Goal: Information Seeking & Learning: Learn about a topic

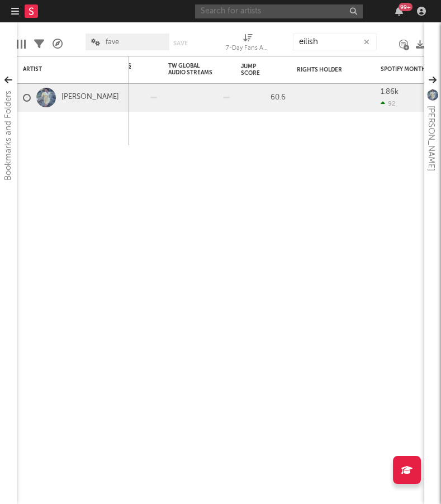
click at [261, 9] on input "text" at bounding box center [279, 11] width 168 height 14
type input "nuggo"
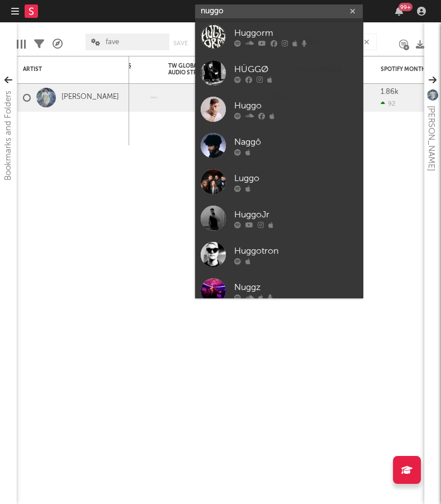
click at [267, 12] on input "nuggo" at bounding box center [279, 11] width 168 height 14
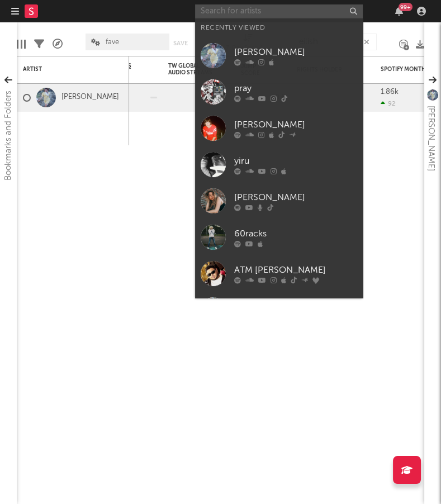
paste input "[URL][DOMAIN_NAME]"
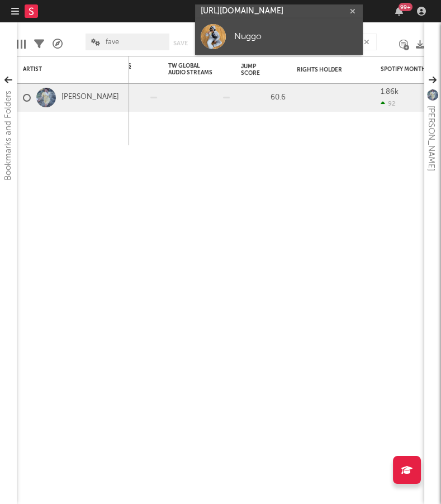
type input "[URL][DOMAIN_NAME]"
click at [260, 37] on div "Nuggo" at bounding box center [295, 36] width 123 height 13
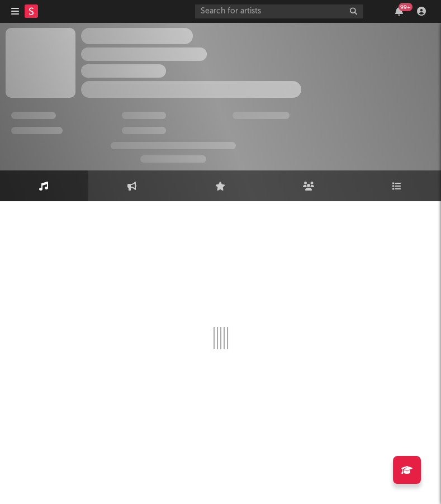
select select "1w"
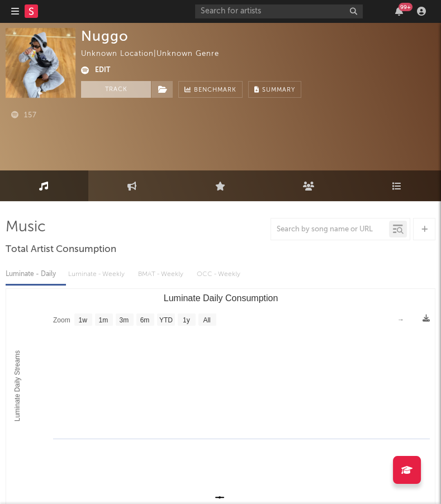
click at [124, 91] on button "Track" at bounding box center [116, 89] width 70 height 17
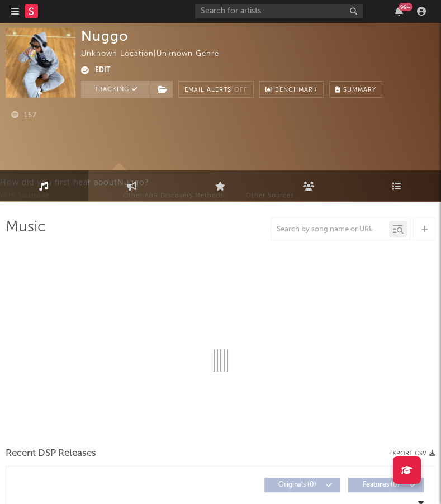
select select "1w"
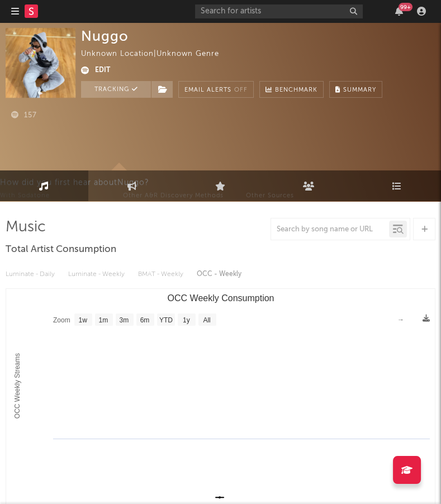
click at [8, 7] on nav "Dashboard Discovery Assistant Charts Leads 99 +" at bounding box center [220, 11] width 441 height 22
click at [12, 11] on icon "button" at bounding box center [15, 11] width 8 height 9
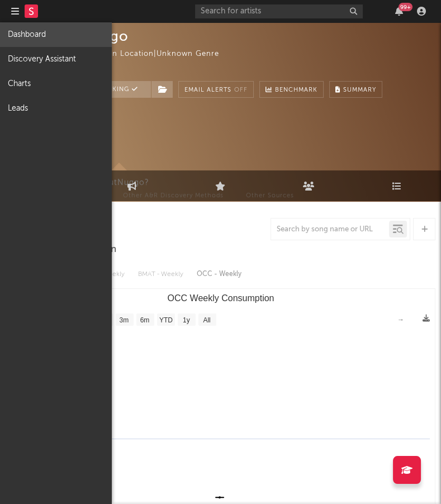
click at [35, 41] on link "Dashboard" at bounding box center [56, 34] width 112 height 25
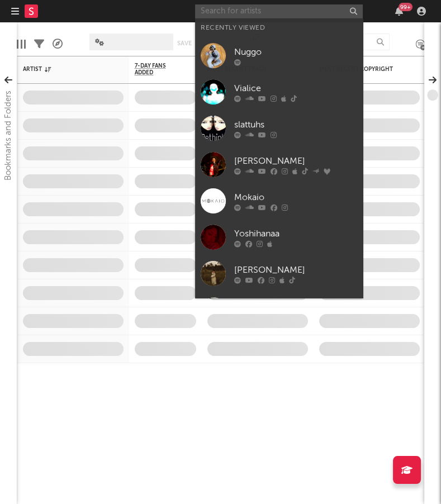
click at [257, 12] on input "text" at bounding box center [279, 11] width 168 height 14
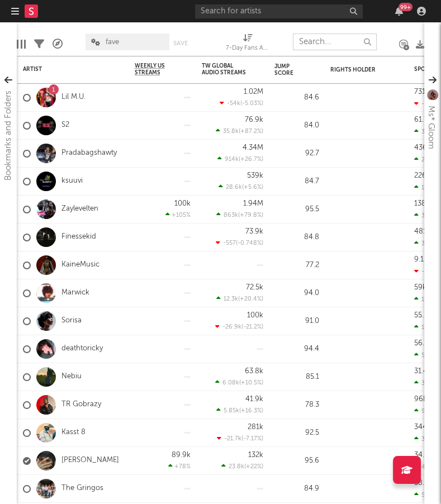
click at [322, 40] on input "text" at bounding box center [335, 42] width 84 height 17
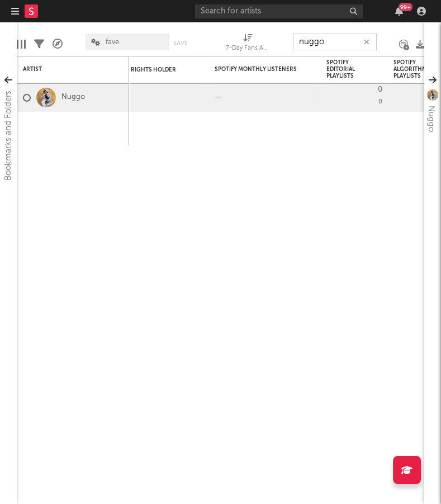
type input "nuggo"
